Goal: Task Accomplishment & Management: Manage account settings

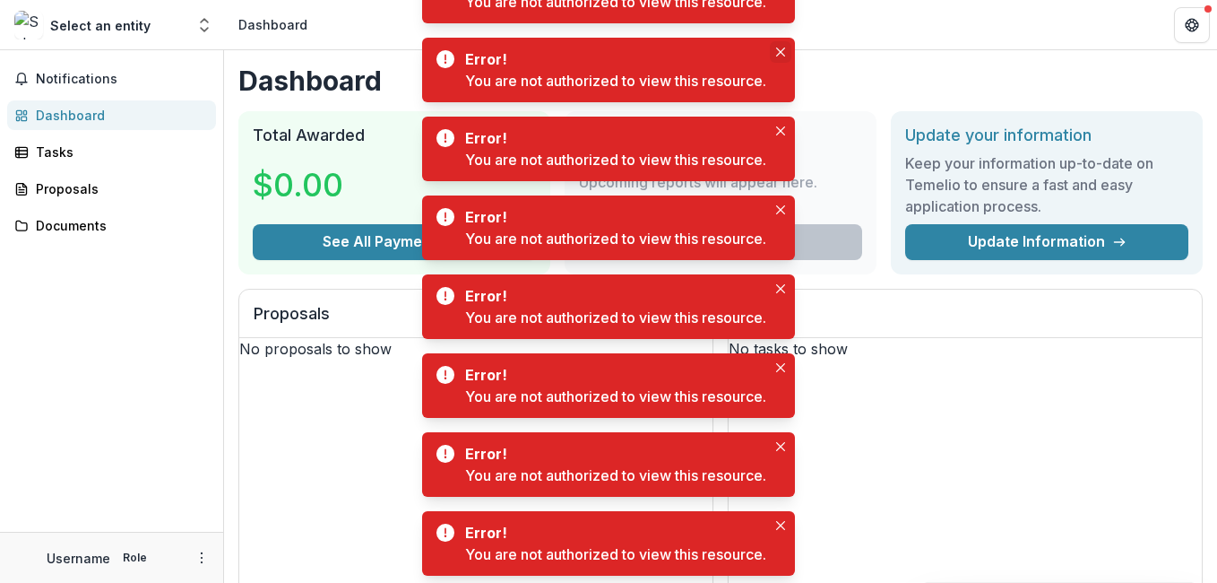
click at [777, 48] on button "Close" at bounding box center [781, 52] width 22 height 22
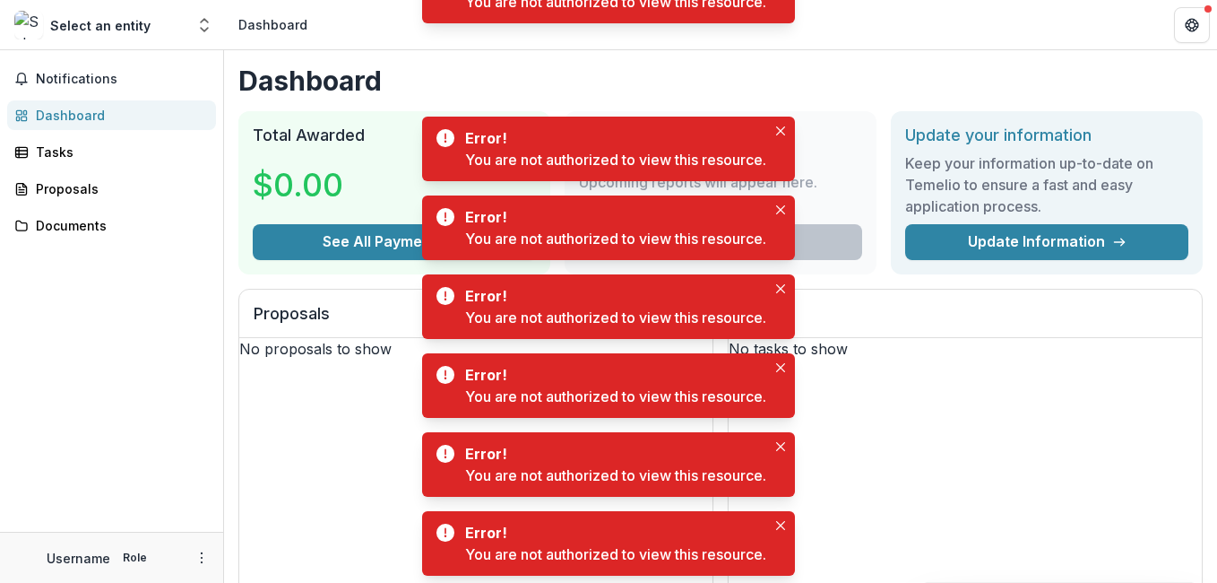
click at [777, 48] on button "Close" at bounding box center [781, 52] width 22 height 22
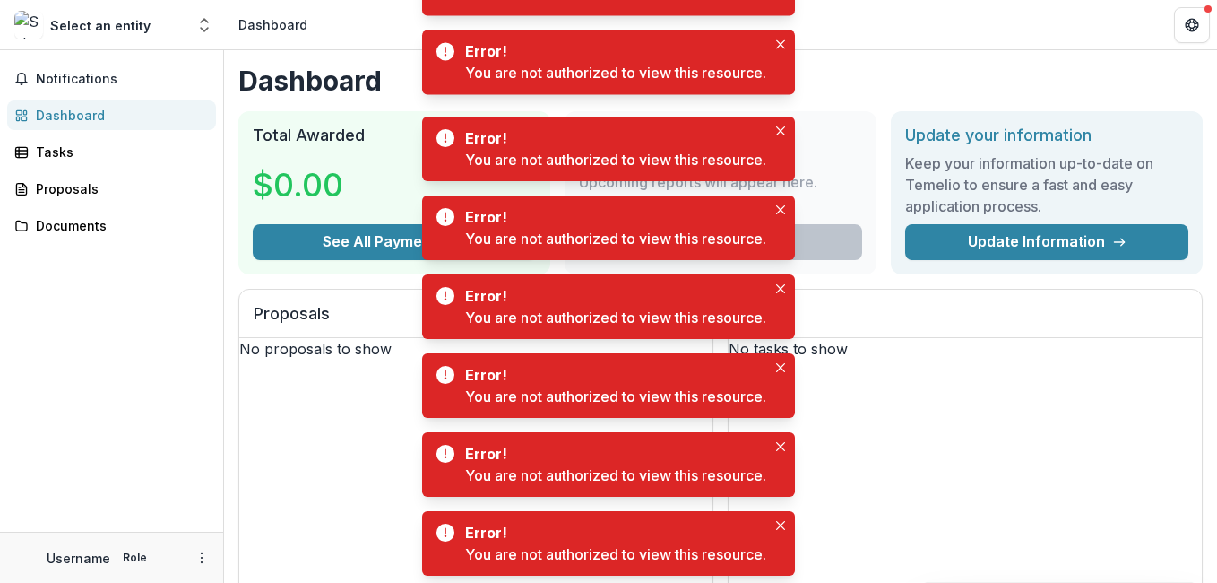
click at [777, 48] on body "Skip to content Select an entity Team Settings Dashboard Notifications Dashboar…" at bounding box center [608, 291] width 1217 height 583
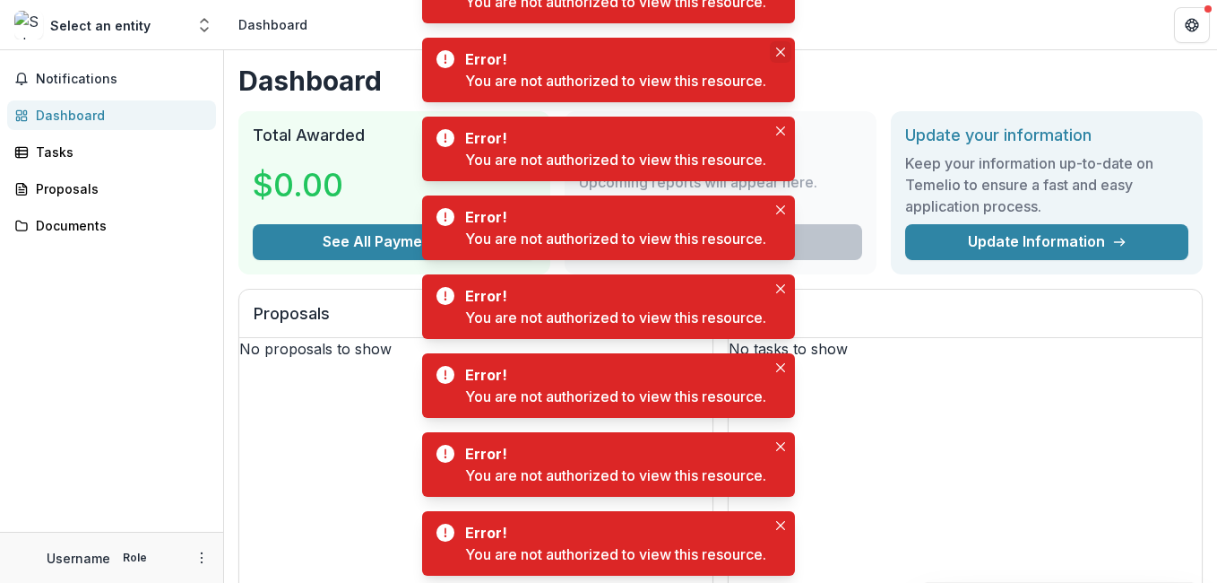
click at [777, 48] on button "Close" at bounding box center [781, 52] width 22 height 22
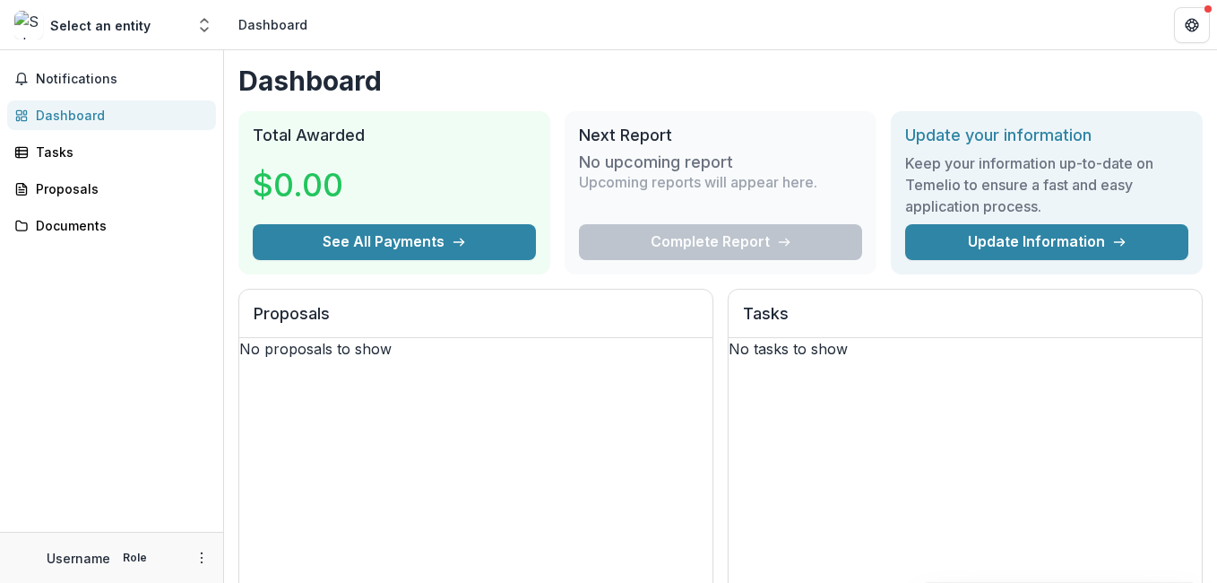
click at [777, 48] on header "Dashboard" at bounding box center [720, 24] width 993 height 49
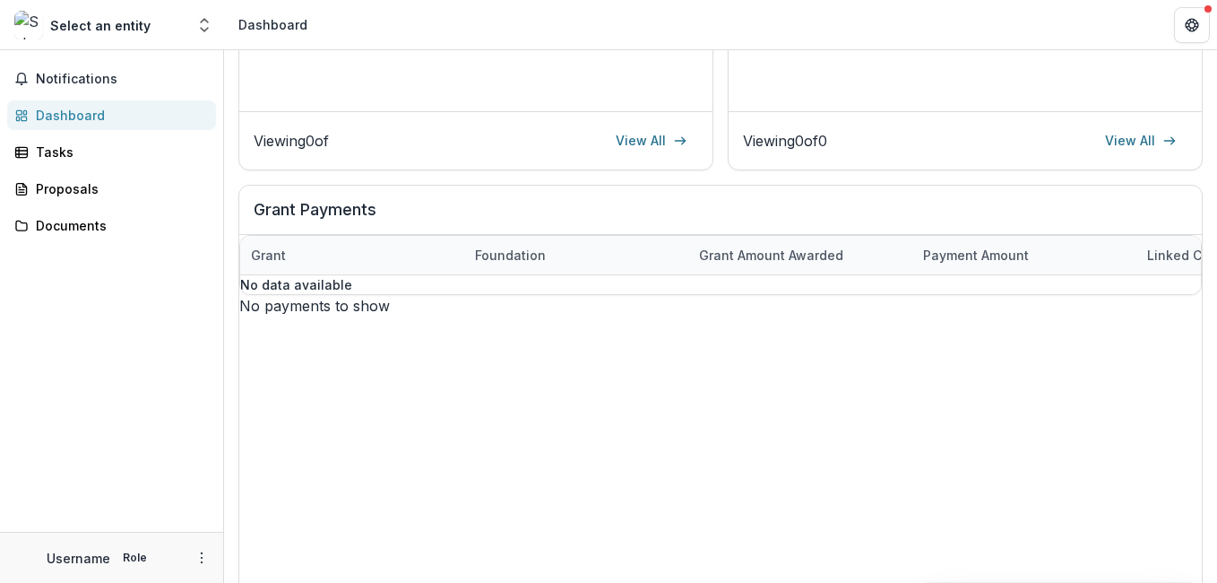
scroll to position [573, 0]
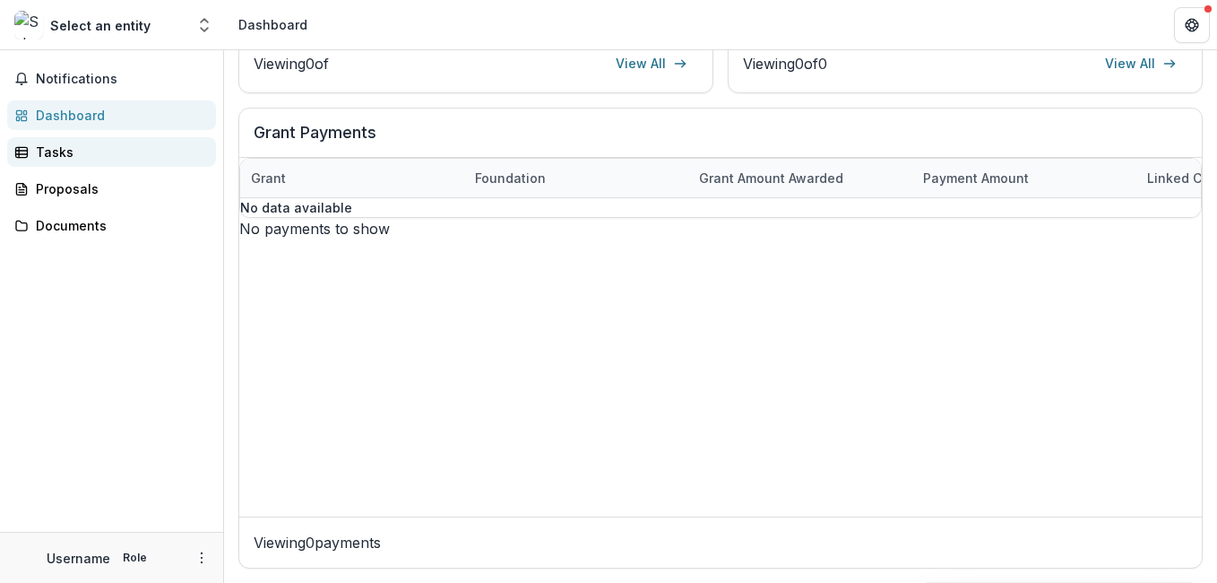
click at [56, 143] on div "Tasks" at bounding box center [119, 152] width 166 height 19
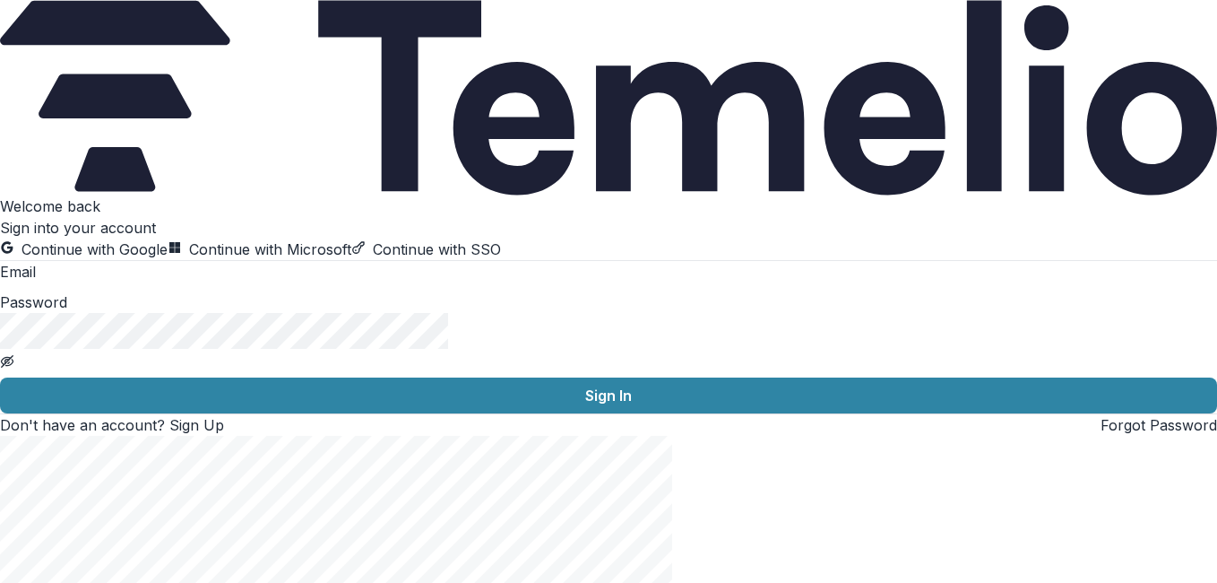
type input "**********"
